Goal: Obtain resource: Download file/media

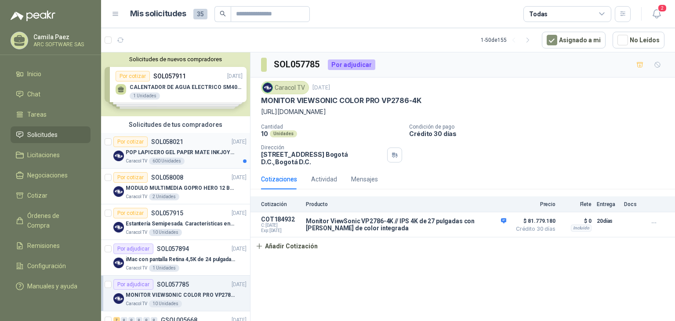
click at [187, 153] on p "POP LAPICERO GEL PAPER MATE INKJOY 0.7 (Revisar el adjunto)" at bounding box center [180, 152] width 109 height 8
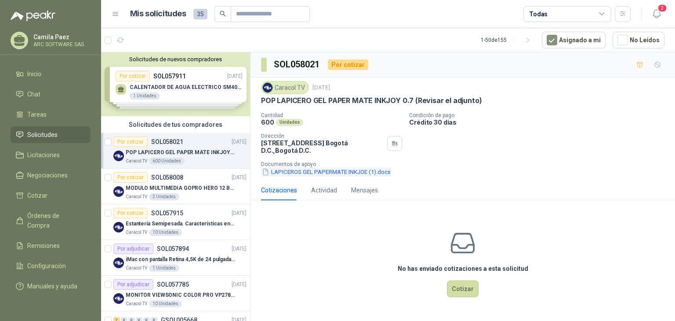
click at [266, 171] on icon "button" at bounding box center [265, 171] width 7 height 7
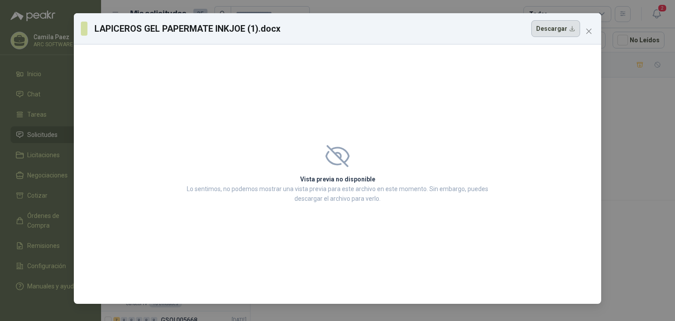
click at [559, 29] on button "Descargar" at bounding box center [556, 28] width 49 height 17
click at [591, 35] on button "Close" at bounding box center [589, 31] width 14 height 14
